Goal: Task Accomplishment & Management: Use online tool/utility

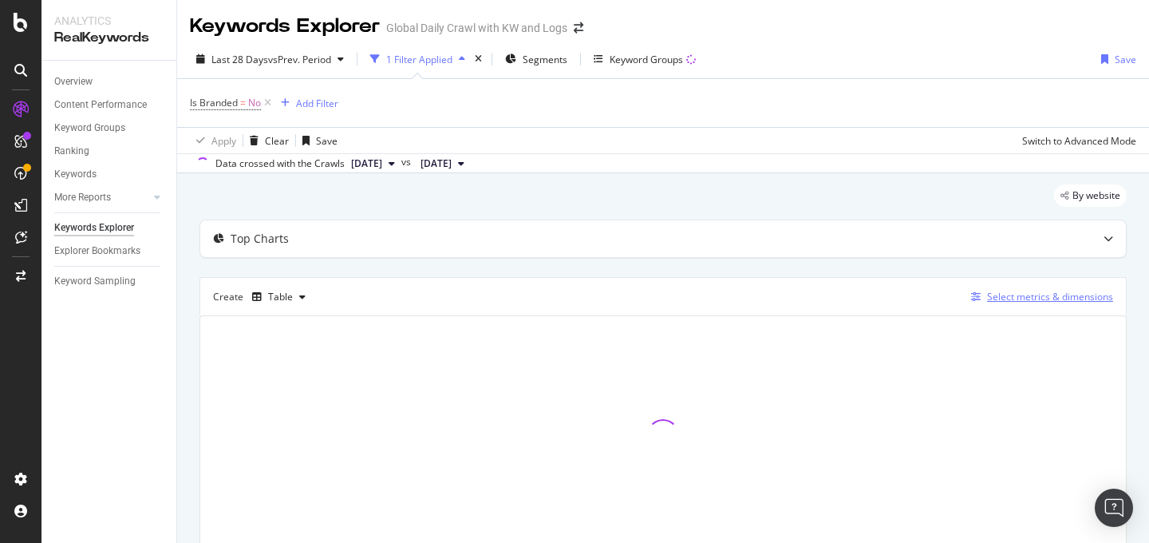
click at [1036, 301] on div "Select metrics & dimensions" at bounding box center [1050, 297] width 126 height 14
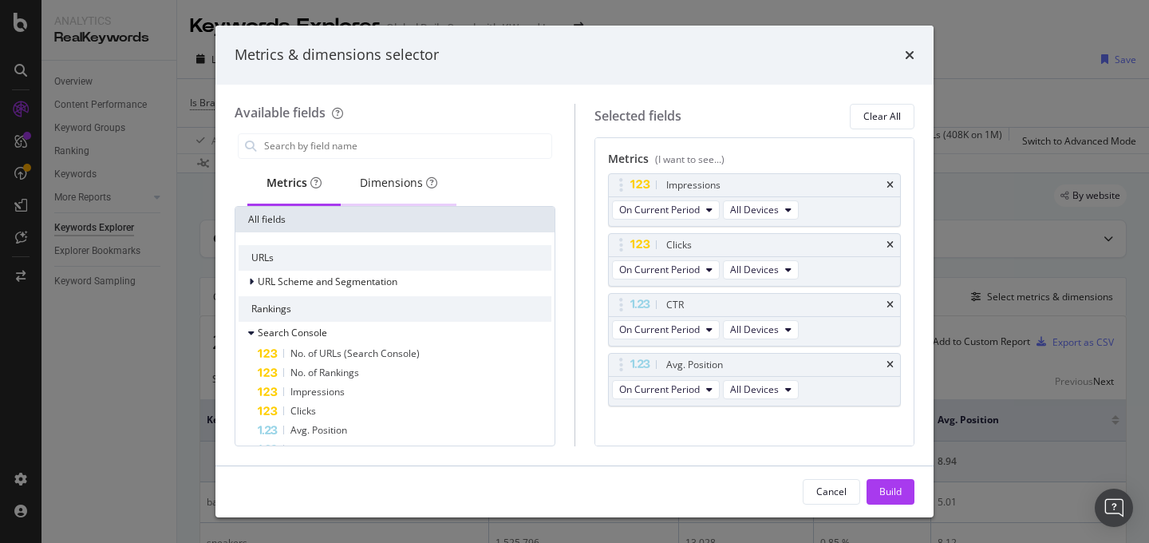
drag, startPoint x: 441, startPoint y: 188, endPoint x: 390, endPoint y: 187, distance: 51.1
click at [441, 188] on div "Dimensions" at bounding box center [399, 184] width 116 height 44
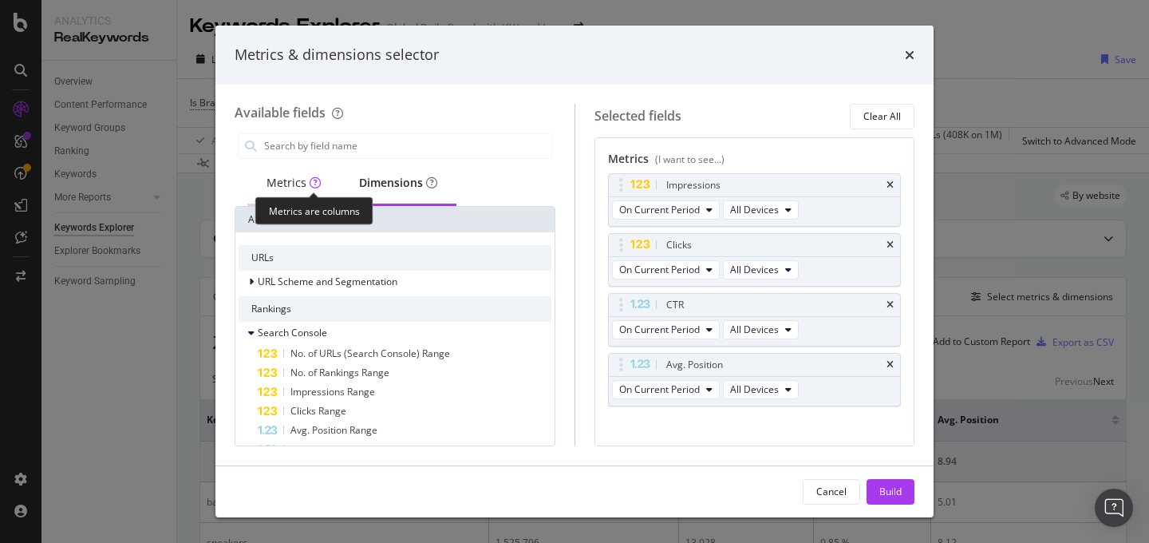
click at [298, 188] on div "Metrics" at bounding box center [294, 183] width 54 height 16
